Goal: Register for event/course

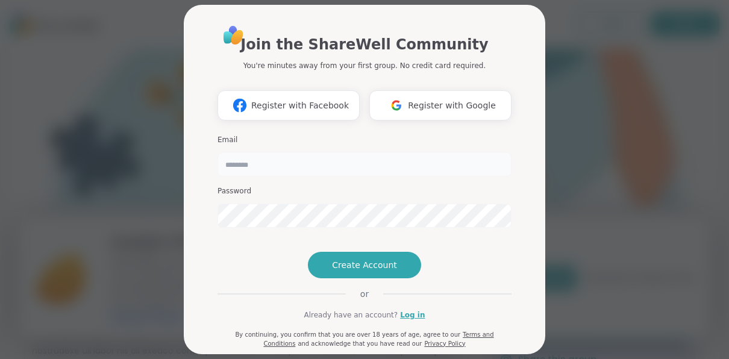
click at [291, 171] on input "email" at bounding box center [364, 164] width 294 height 24
type input "**********"
click at [302, 110] on span "Register with Facebook" at bounding box center [300, 105] width 98 height 13
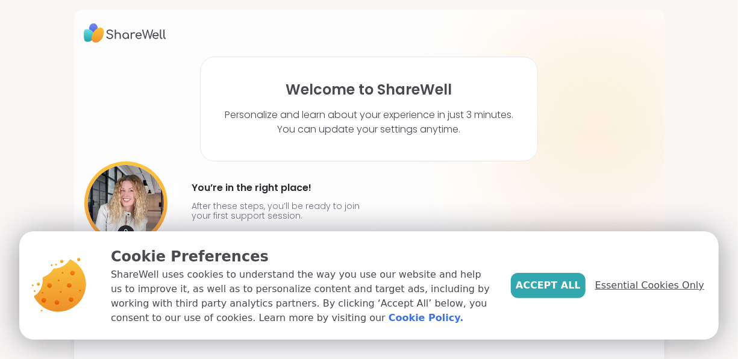
click at [611, 288] on span "Essential Cookies Only" at bounding box center [649, 285] width 109 height 14
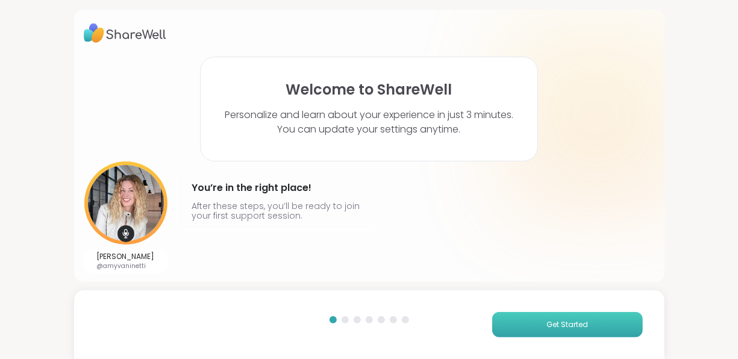
click at [553, 327] on span "Get Started" at bounding box center [567, 324] width 42 height 11
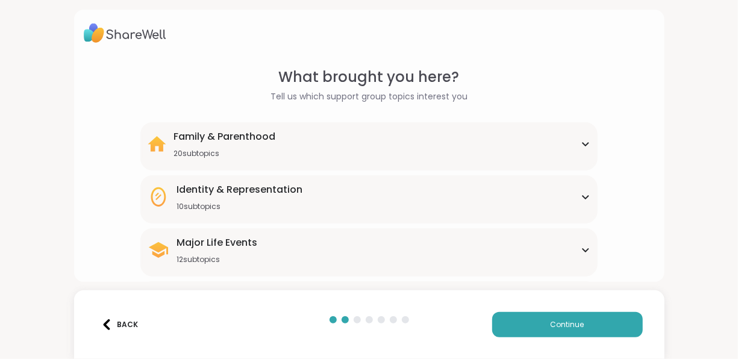
click at [203, 157] on div "20 subtopics" at bounding box center [224, 154] width 102 height 10
